Goal: Task Accomplishment & Management: Complete application form

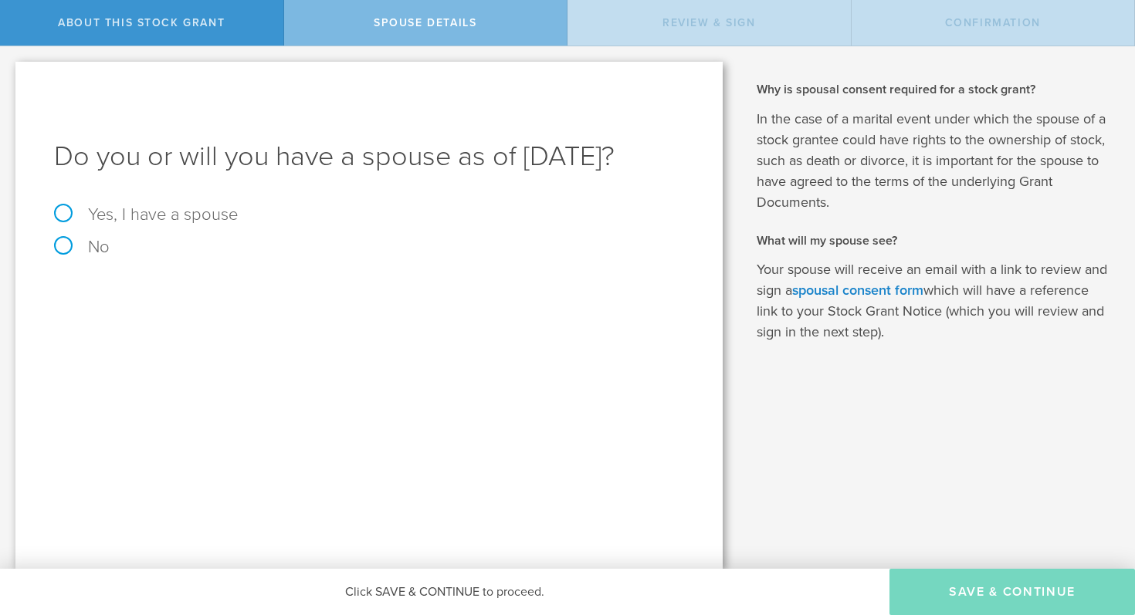
click at [45, 276] on div "Do you or will you have a spouse as of [DATE]? Yes, I have a spouse No" at bounding box center [368, 315] width 707 height 507
click at [70, 256] on label "No" at bounding box center [369, 247] width 630 height 17
click at [10, 71] on input "No" at bounding box center [5, 58] width 10 height 25
radio input "true"
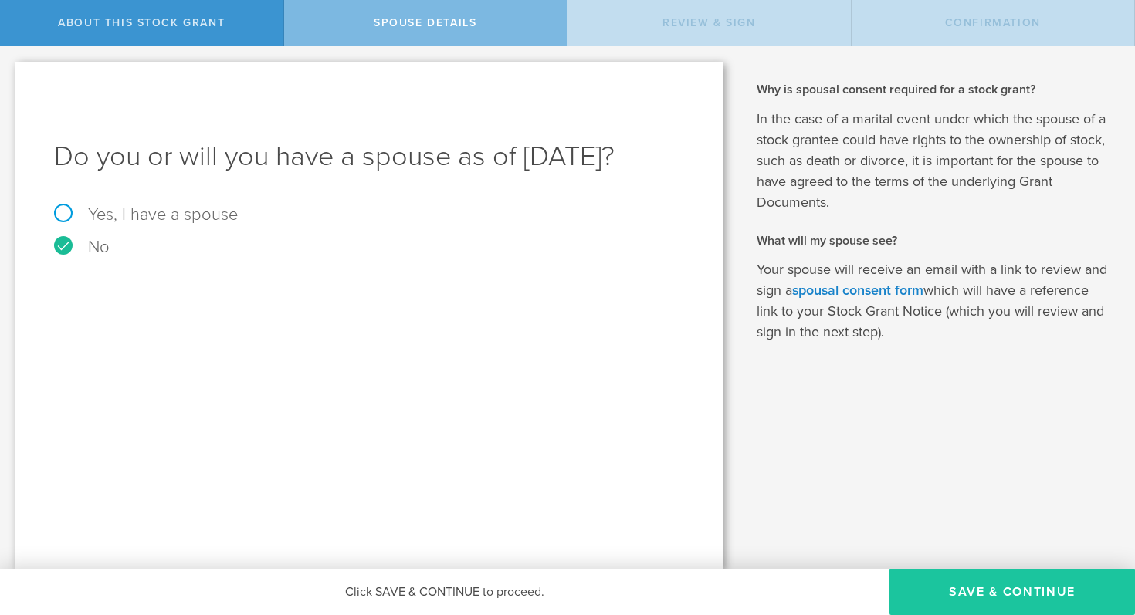
click at [910, 572] on button "Save & Continue" at bounding box center [1013, 592] width 246 height 46
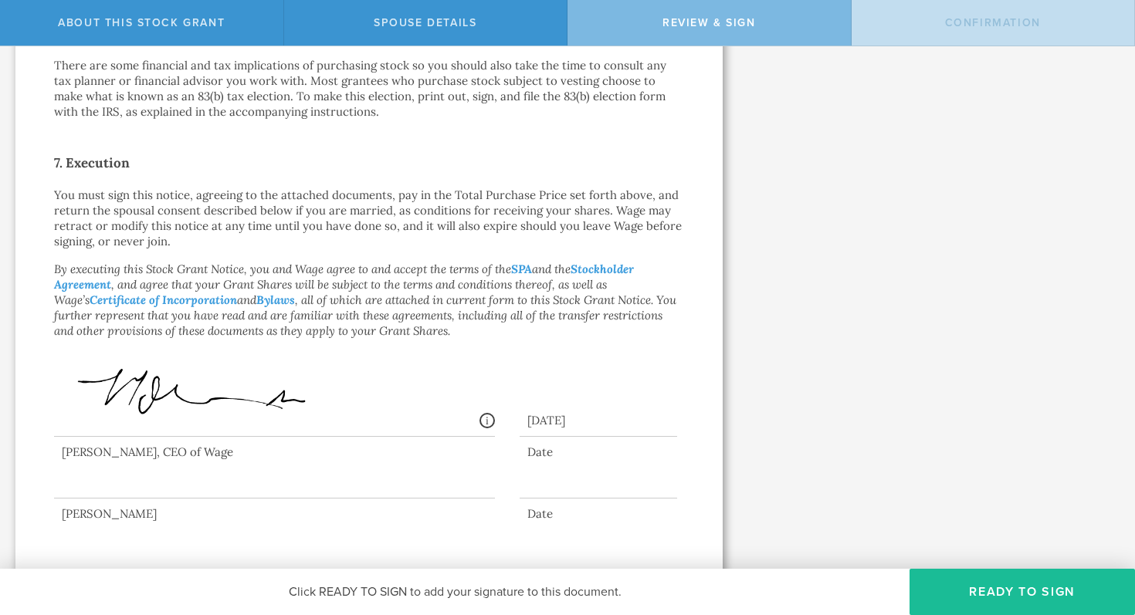
scroll to position [1123, 0]
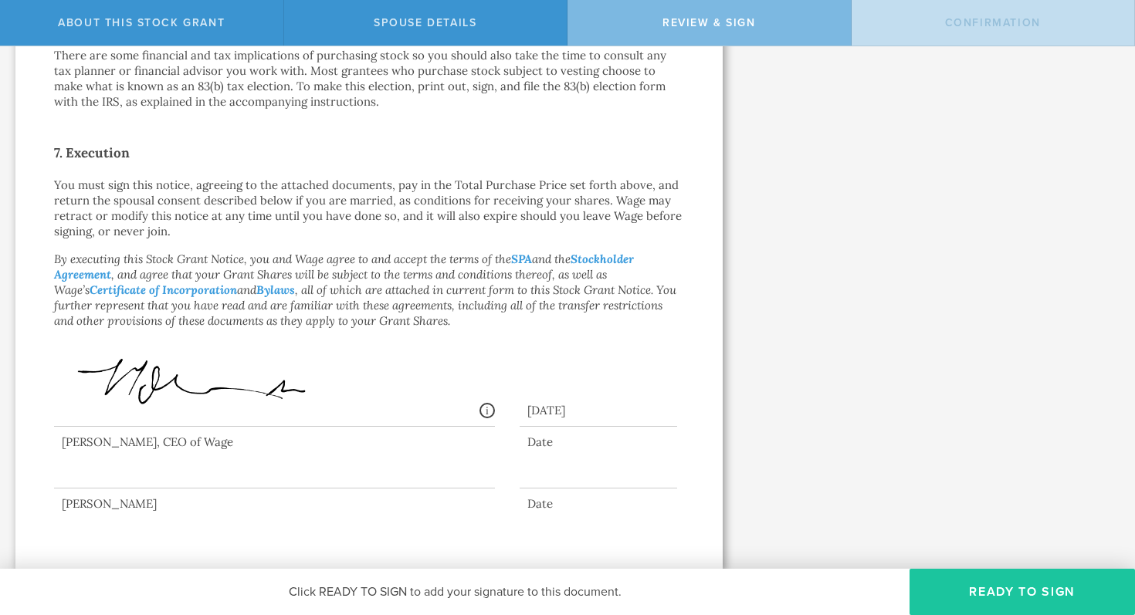
click at [980, 601] on button "Ready to Sign" at bounding box center [1022, 592] width 225 height 46
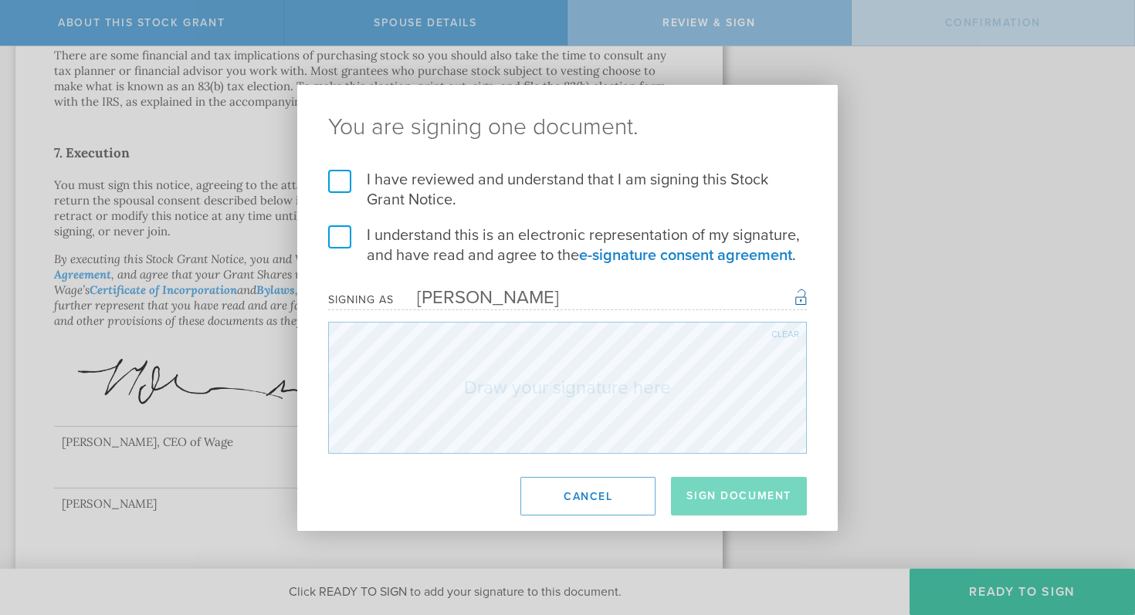
click at [335, 168] on h2 "You are signing one document." at bounding box center [567, 127] width 541 height 85
click at [341, 227] on label "I understand this is an electronic representation of my signature, and have rea…" at bounding box center [567, 245] width 479 height 40
click at [0, 0] on input "I understand this is an electronic representation of my signature, and have rea…" at bounding box center [0, 0] width 0 height 0
click at [341, 175] on label "I have reviewed and understand that I am signing this Stock Grant Notice." at bounding box center [567, 190] width 479 height 40
click at [0, 0] on input "I have reviewed and understand that I am signing this Stock Grant Notice." at bounding box center [0, 0] width 0 height 0
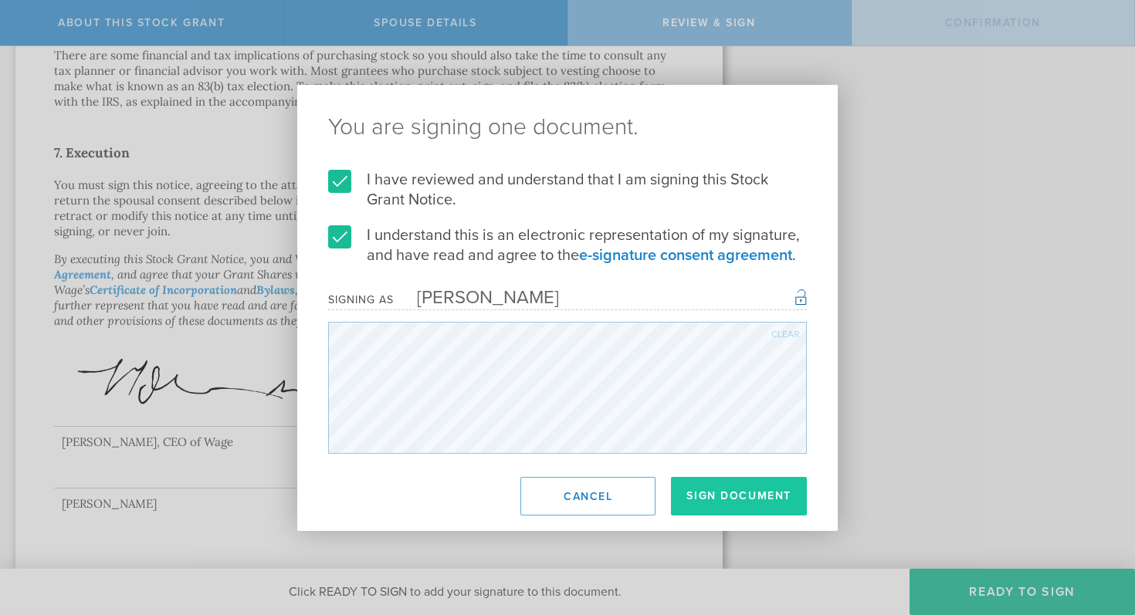
click at [762, 500] on button "Sign Document" at bounding box center [739, 496] width 136 height 39
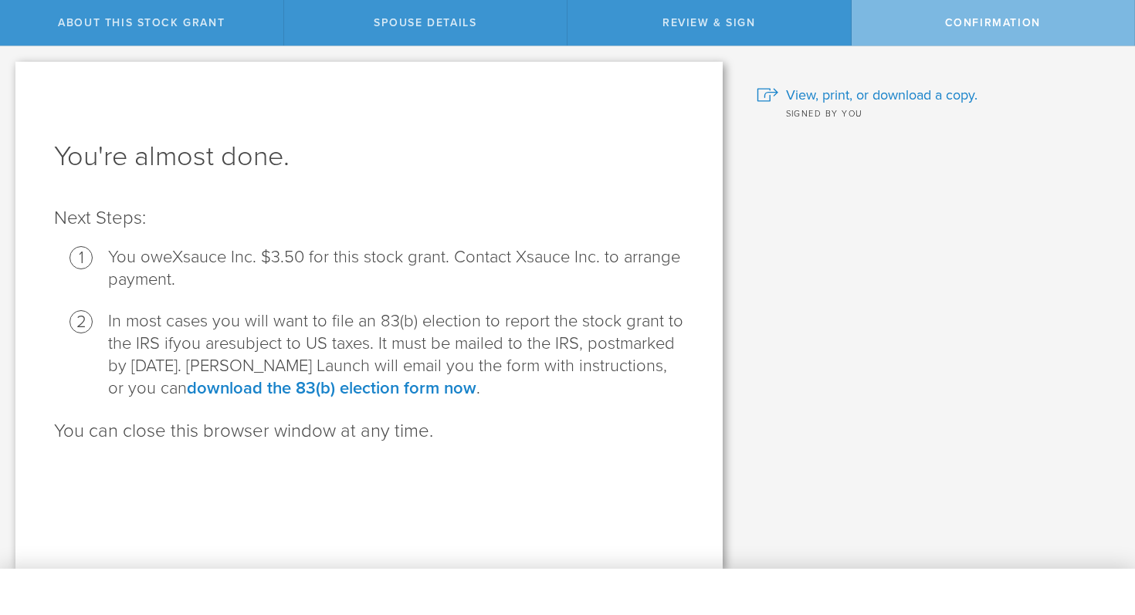
scroll to position [0, 0]
